Goal: Task Accomplishment & Management: Manage account settings

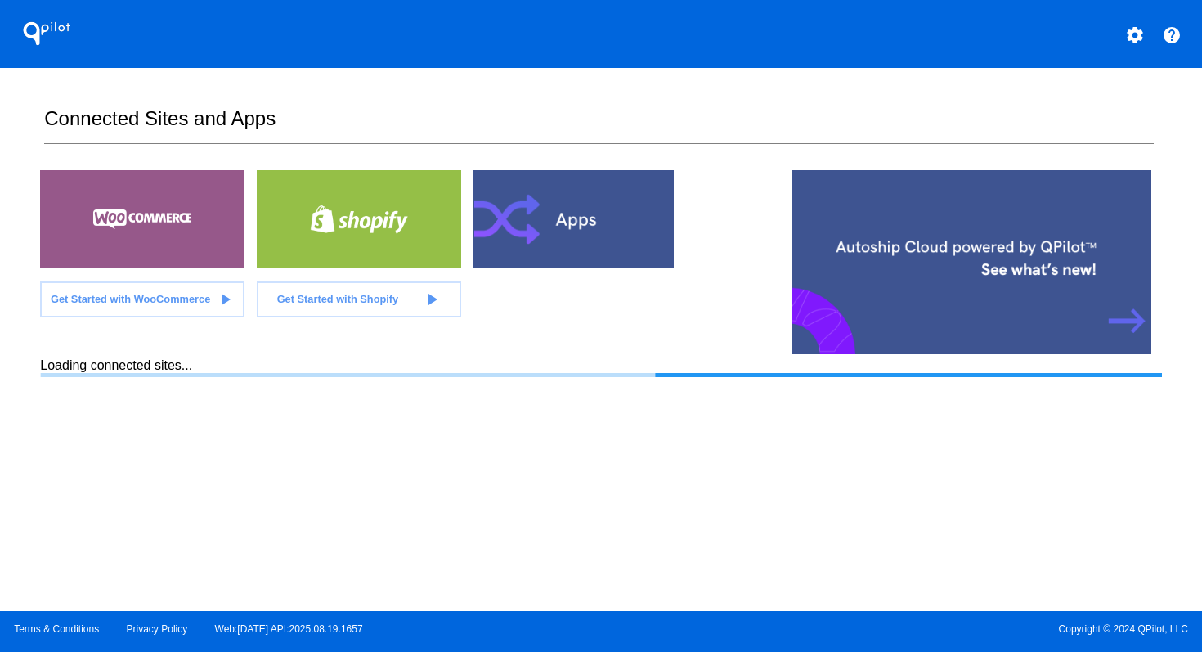
click at [1133, 37] on mat-icon "settings" at bounding box center [1135, 35] width 20 height 20
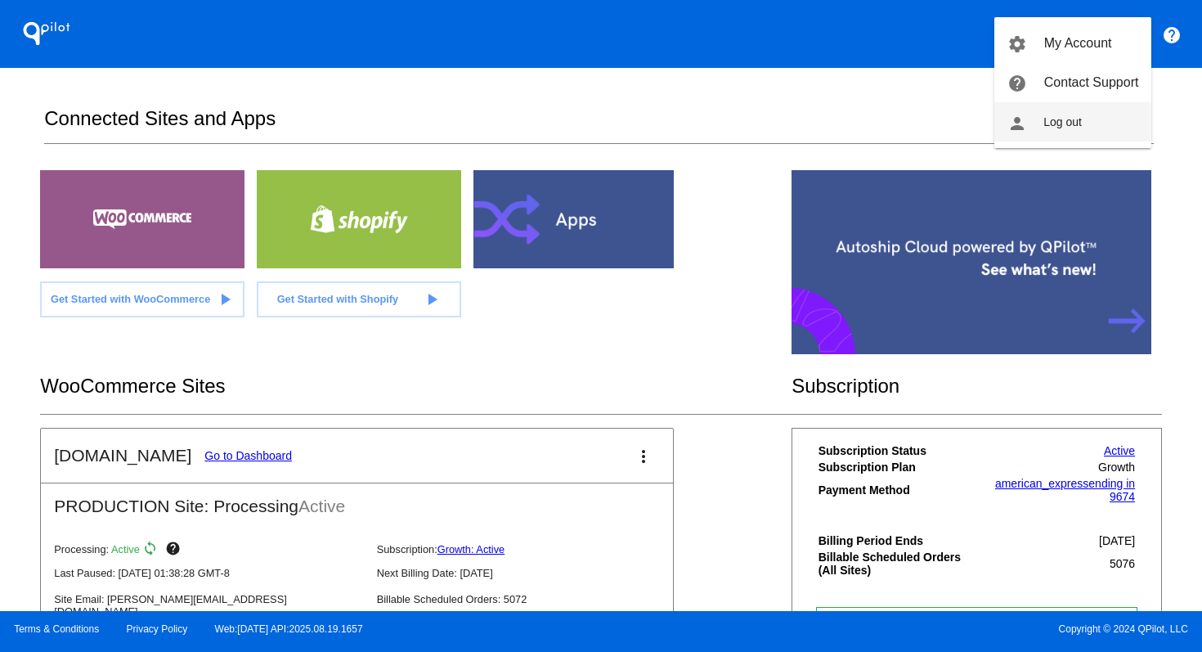
click at [1056, 130] on button "person Log out" at bounding box center [1072, 121] width 157 height 39
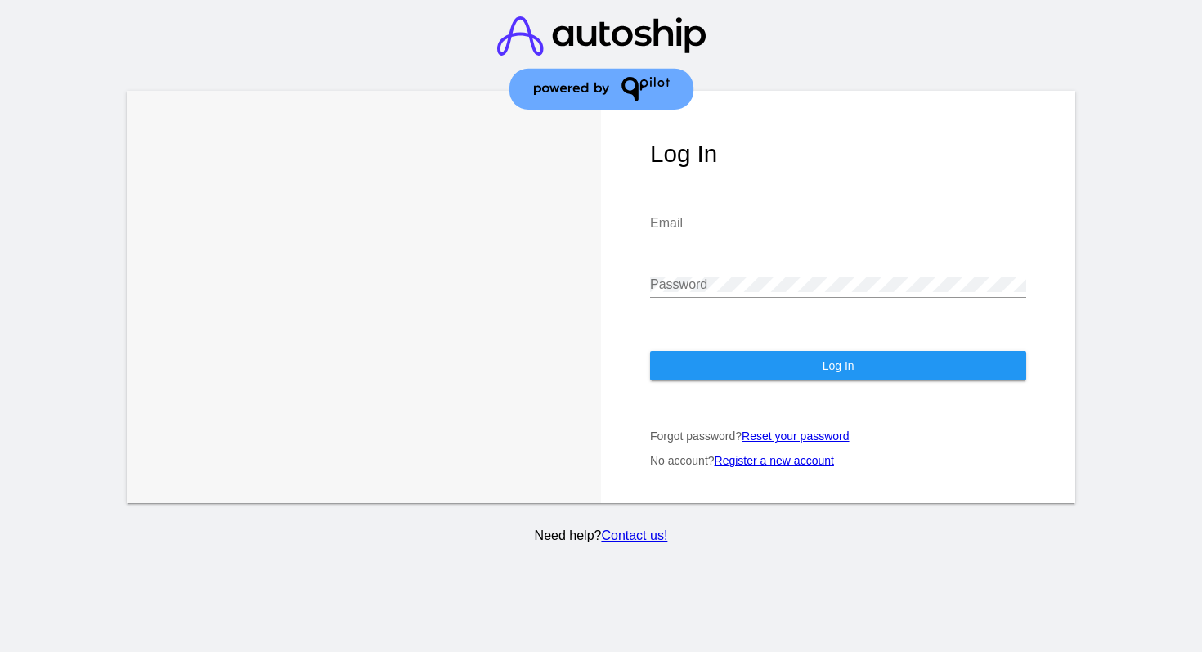
click at [853, 229] on input "Email" at bounding box center [838, 223] width 376 height 15
type input "[PERSON_NAME][EMAIL_ADDRESS][DOMAIN_NAME]"
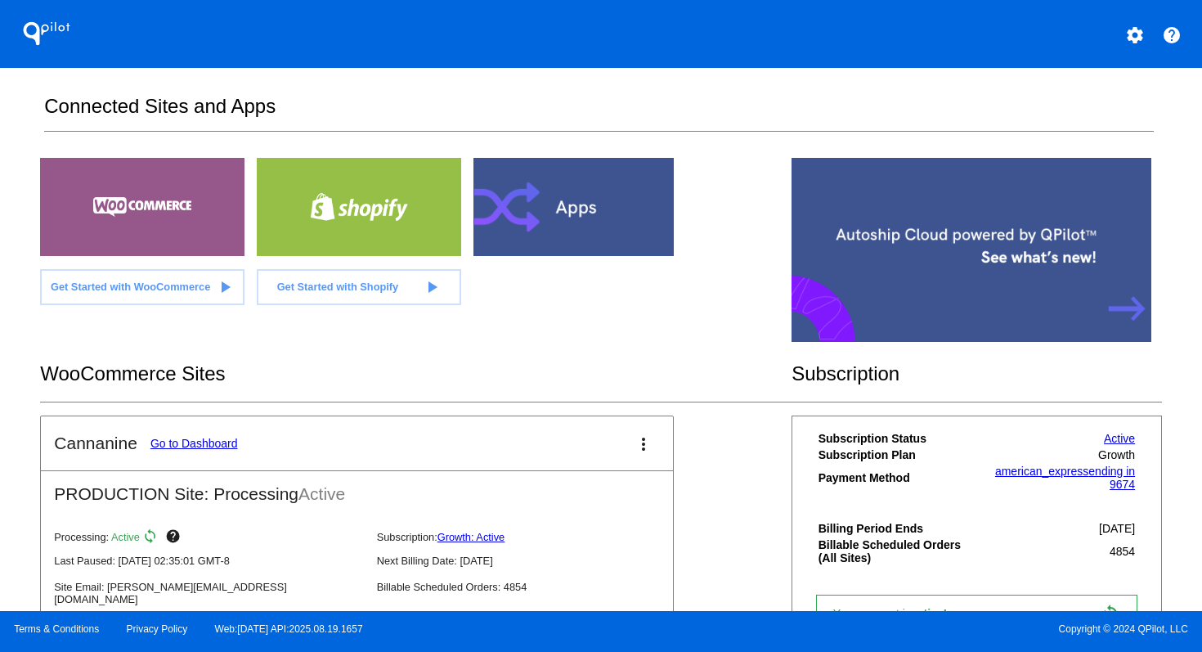
scroll to position [30, 0]
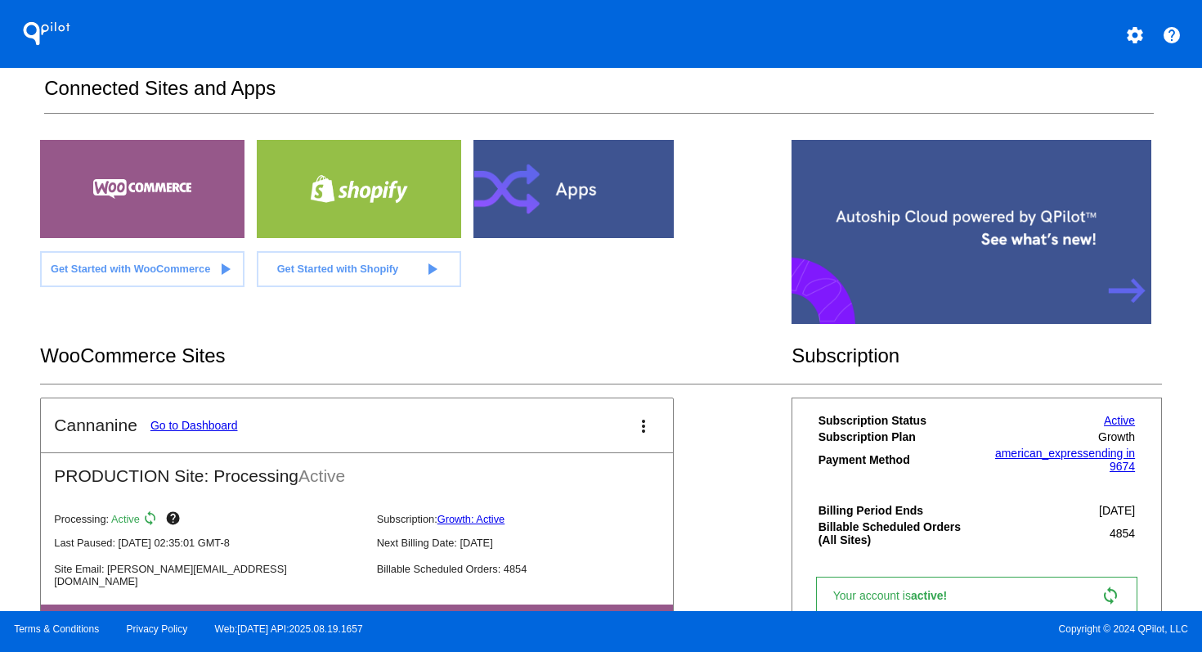
click at [217, 424] on link "Go to Dashboard" at bounding box center [194, 425] width 88 height 13
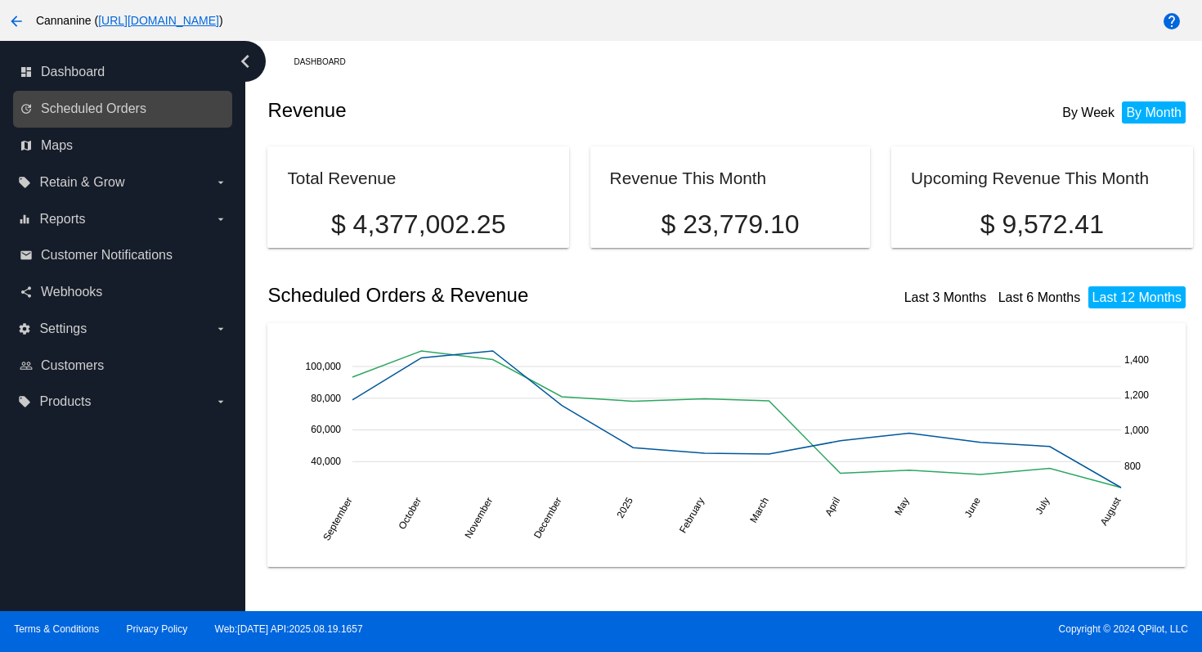
click at [114, 118] on link "update Scheduled Orders" at bounding box center [124, 109] width 208 height 26
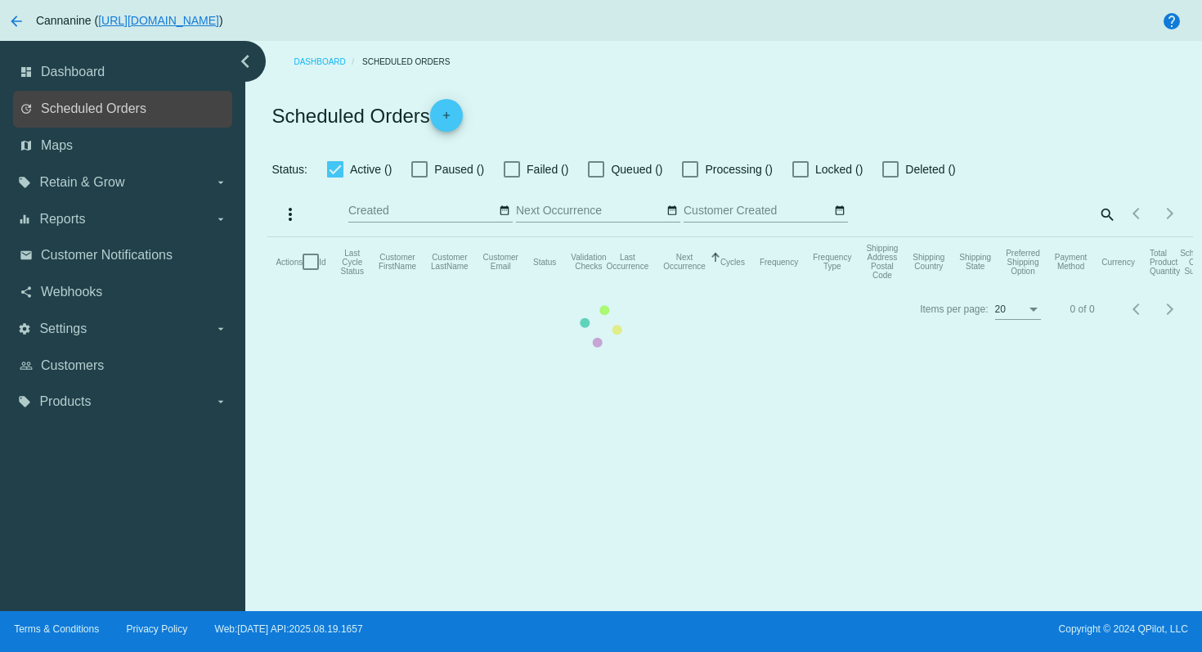
checkbox input "true"
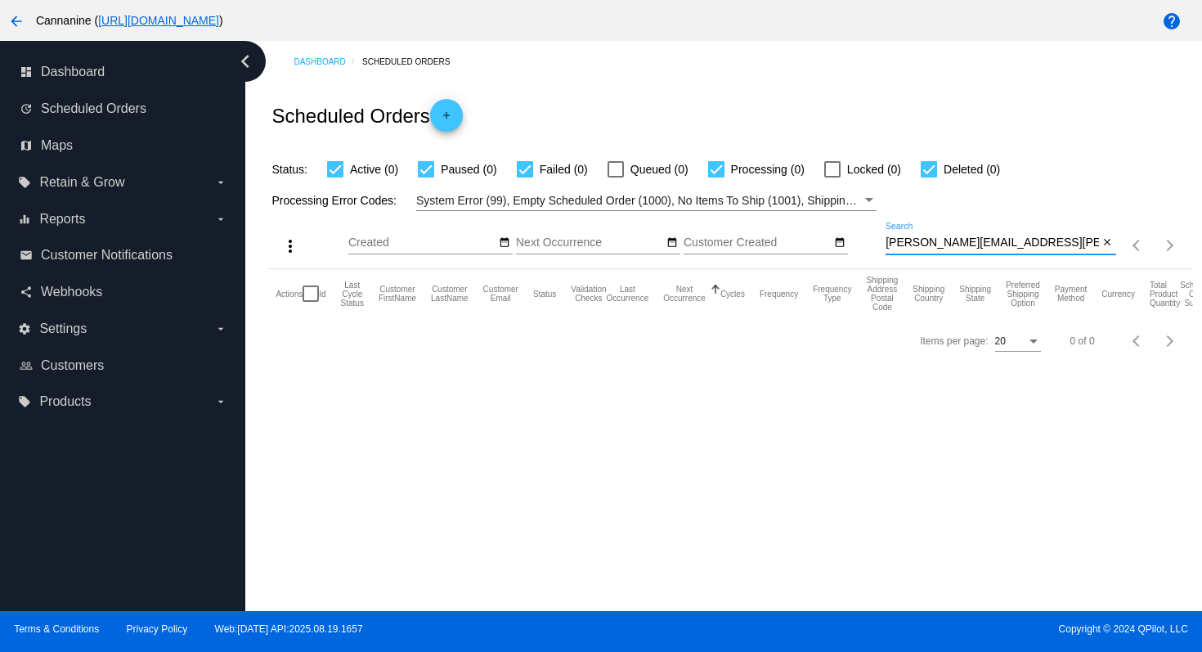
drag, startPoint x: 1045, startPoint y: 245, endPoint x: 877, endPoint y: 240, distance: 167.7
click at [877, 240] on div "more_vert Aug Jan Feb Mar [DATE]" at bounding box center [729, 240] width 925 height 58
paste input "[PERSON_NAME].hood@sunriseseniorliving"
type input "[PERSON_NAME][EMAIL_ADDRESS][DOMAIN_NAME]"
